Goal: Information Seeking & Learning: Learn about a topic

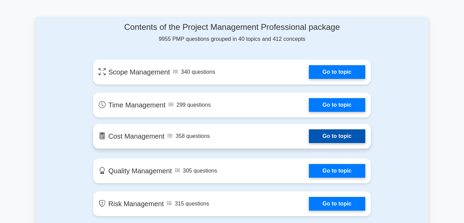
scroll to position [344, 0]
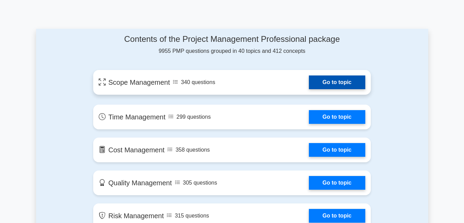
drag, startPoint x: 334, startPoint y: 78, endPoint x: 329, endPoint y: 81, distance: 5.7
click at [334, 79] on link "Go to topic" at bounding box center [337, 83] width 56 height 14
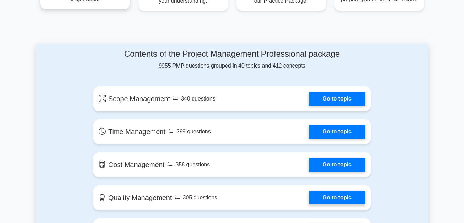
scroll to position [309, 0]
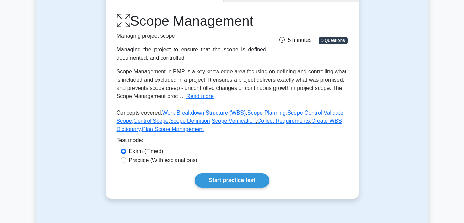
scroll to position [82, 0]
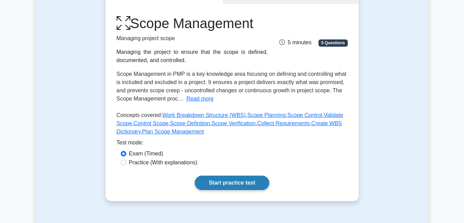
click at [219, 181] on link "Start practice test" at bounding box center [231, 183] width 75 height 14
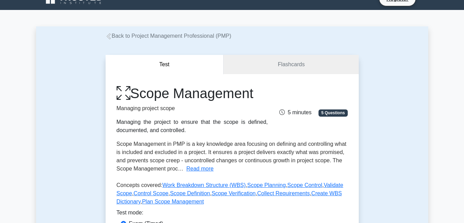
scroll to position [0, 0]
